Goal: Task Accomplishment & Management: Use online tool/utility

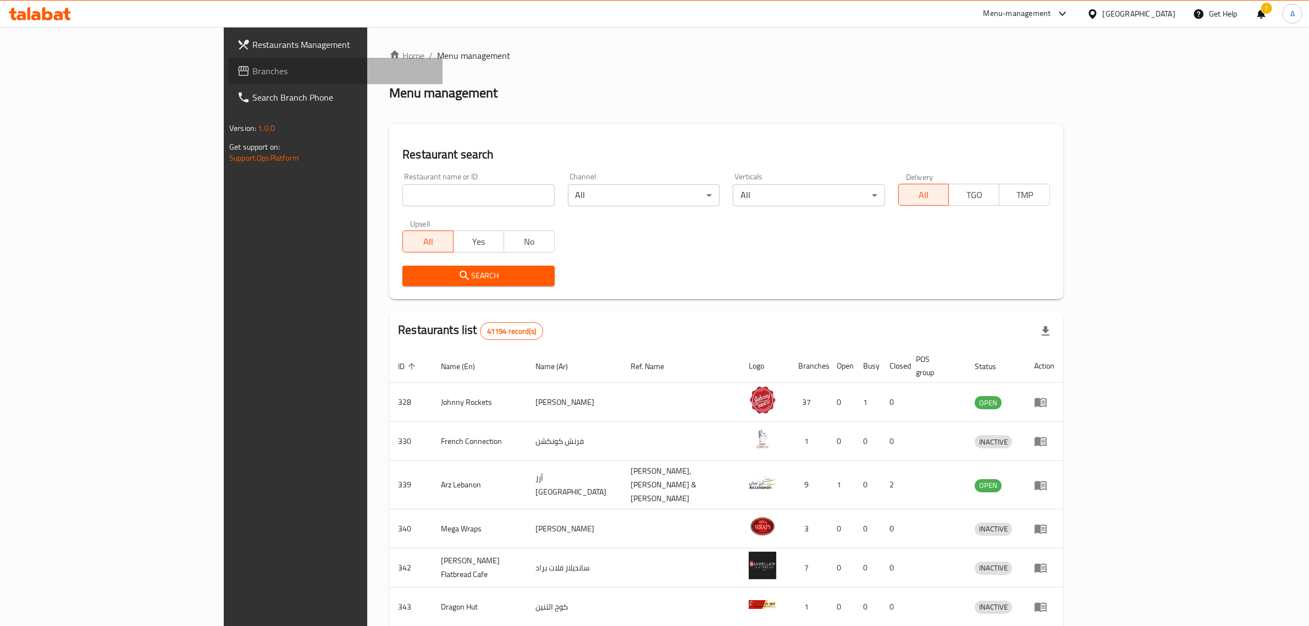
click at [228, 79] on link "Branches" at bounding box center [335, 71] width 214 height 26
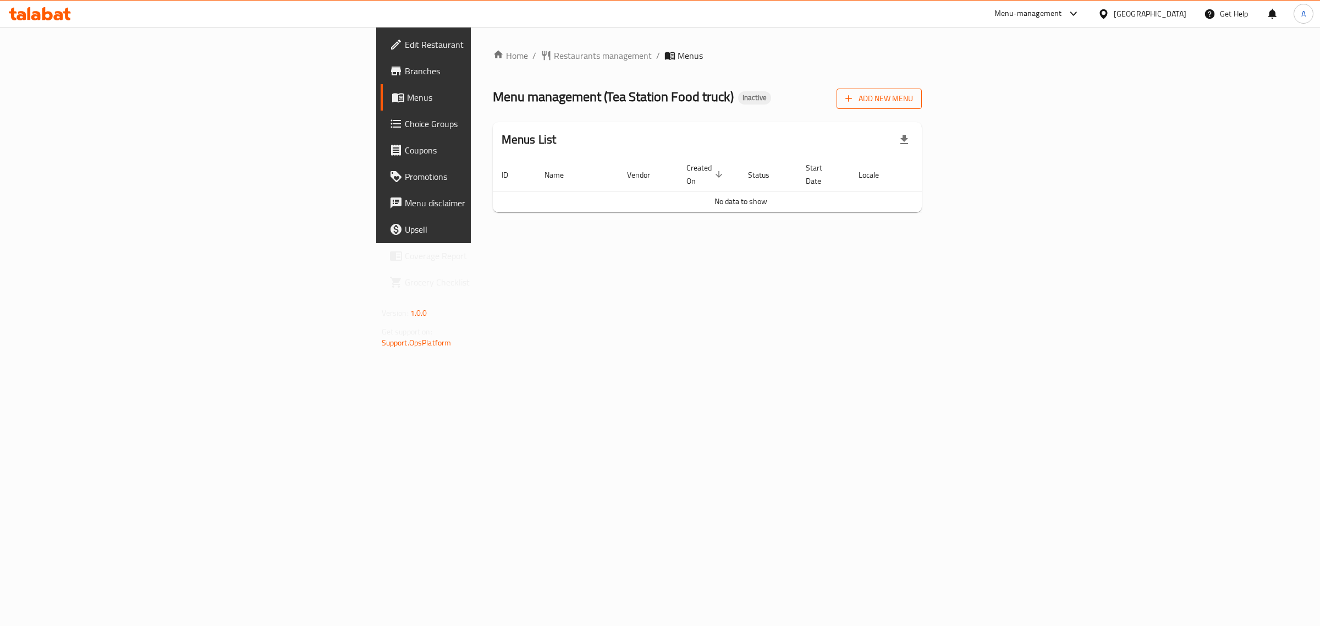
click at [913, 96] on span "Add New Menu" at bounding box center [879, 99] width 68 height 14
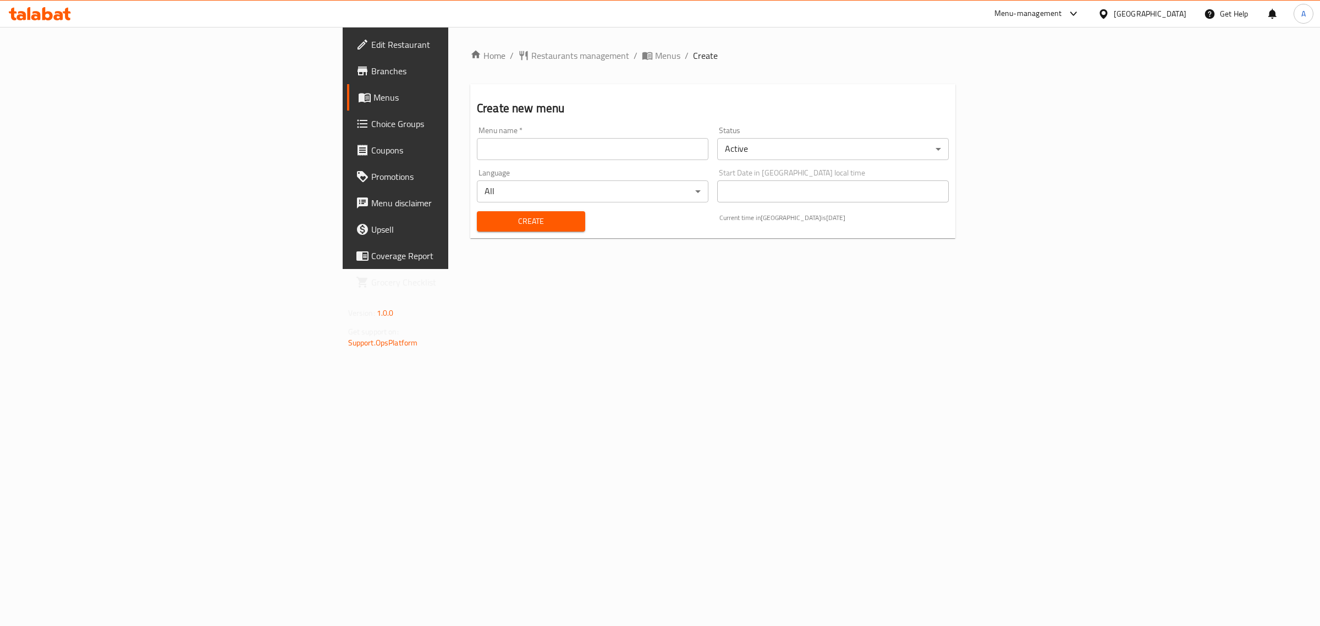
drag, startPoint x: 603, startPoint y: 153, endPoint x: 553, endPoint y: 163, distance: 51.0
click at [603, 153] on input "text" at bounding box center [593, 149] width 232 height 22
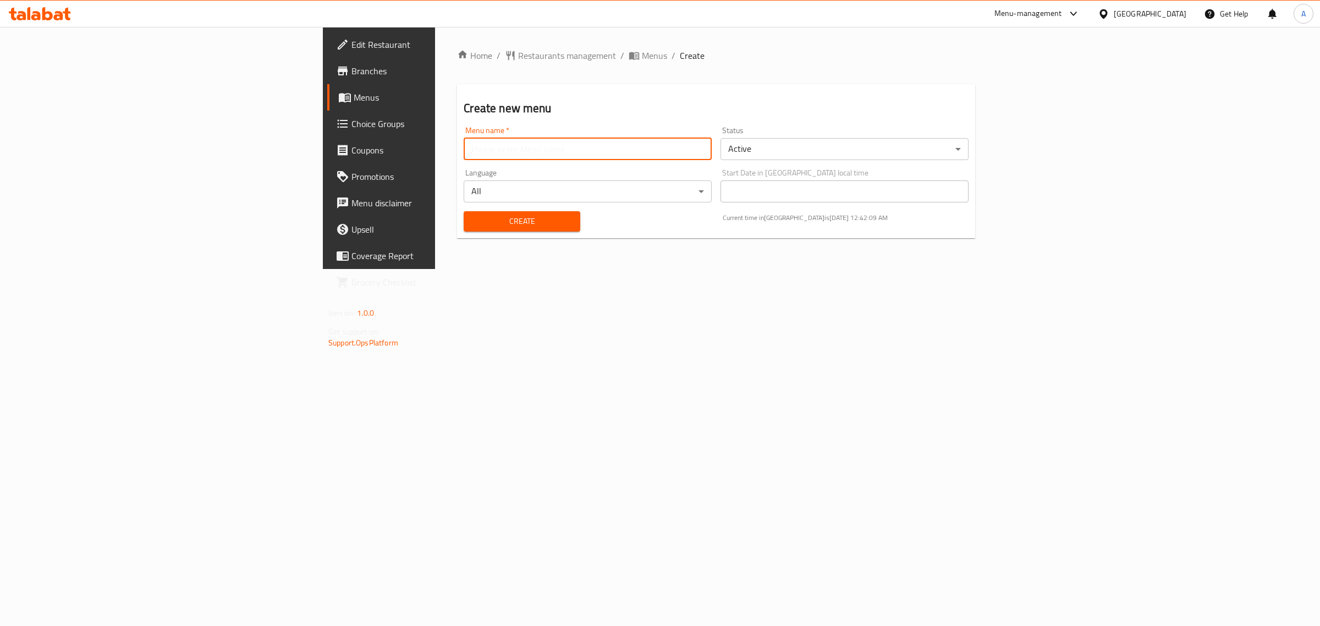
type input "1"
click at [464, 213] on button "Create" at bounding box center [522, 221] width 116 height 20
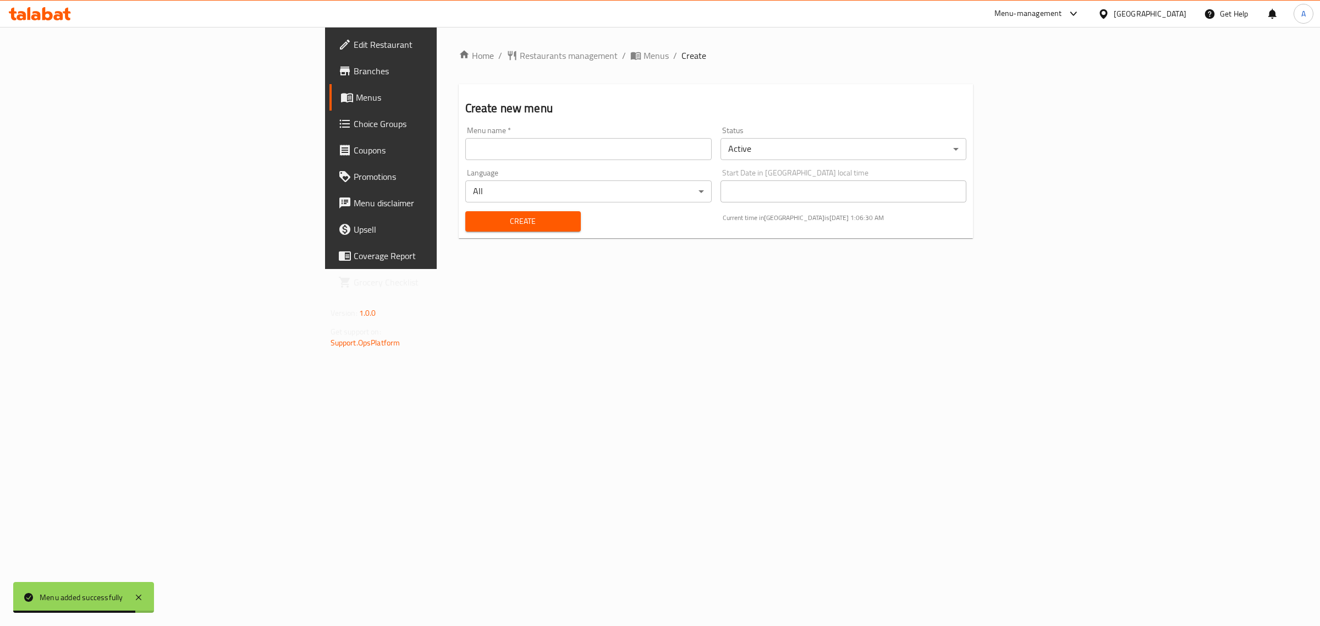
click at [356, 91] on span "Menus" at bounding box center [446, 97] width 181 height 13
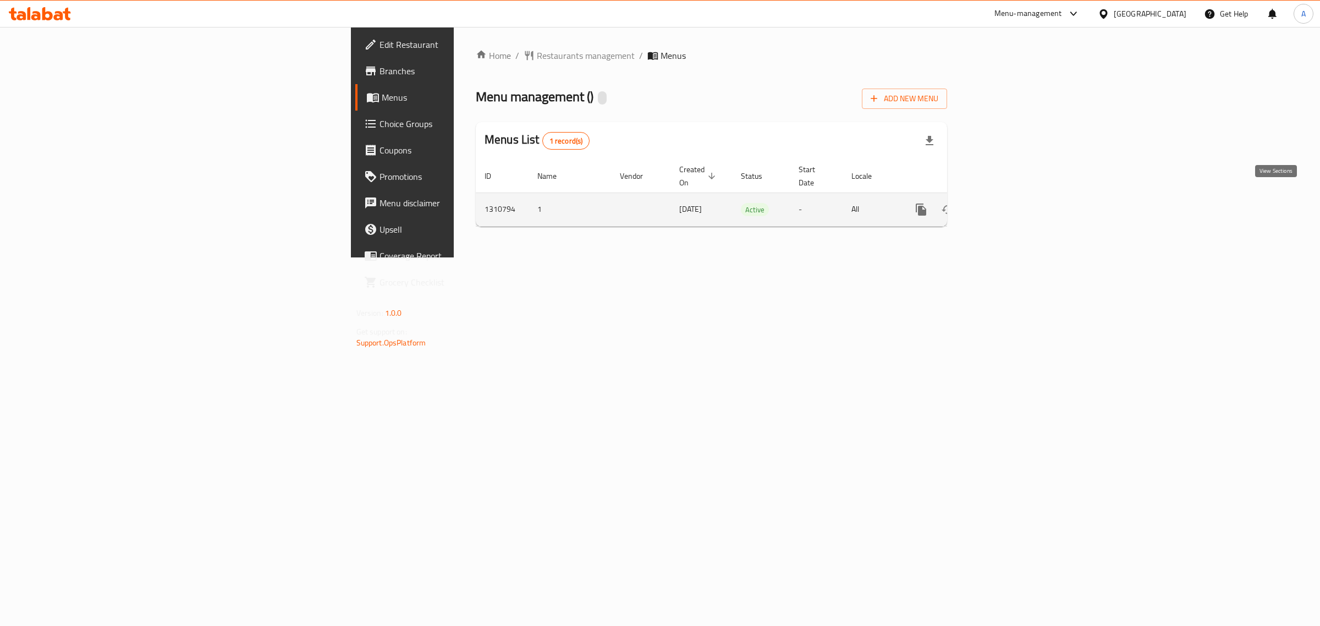
click at [1007, 203] on icon "enhanced table" at bounding box center [1000, 209] width 13 height 13
